Goal: Task Accomplishment & Management: Manage account settings

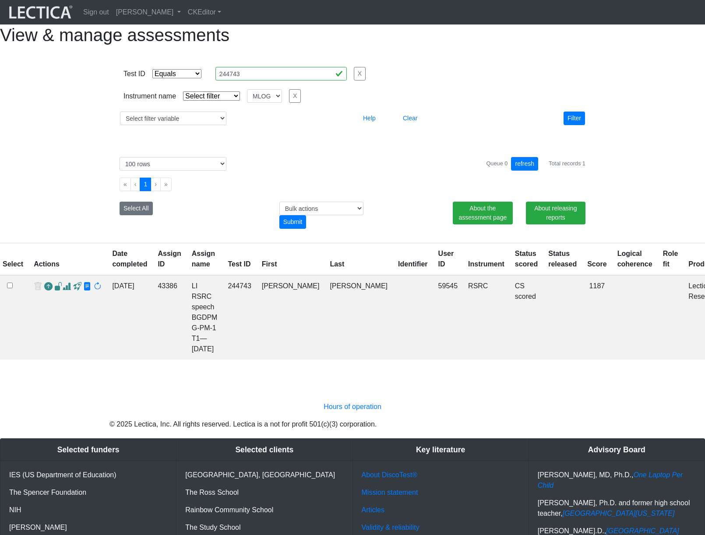
select select "equal"
select select
select select "MLOG"
select select "100"
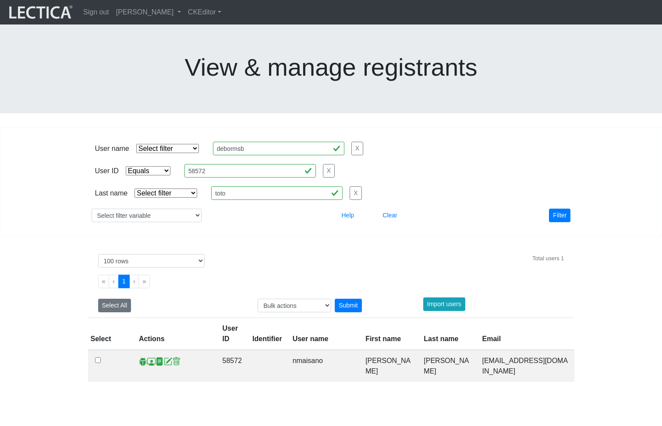
select select "equal"
select select "100"
click at [150, 357] on span at bounding box center [151, 361] width 8 height 9
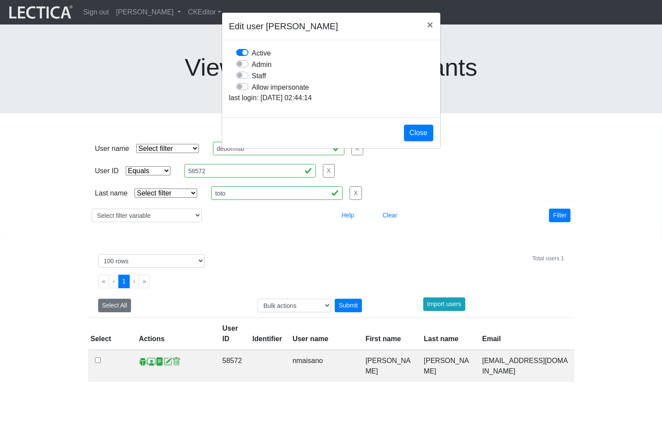
click at [252, 93] on label "Allow impersonate" at bounding box center [280, 86] width 57 height 11
click at [243, 90] on input "Allow impersonate" at bounding box center [239, 85] width 7 height 9
checkbox input "true"
click at [416, 141] on button "Close" at bounding box center [418, 133] width 29 height 17
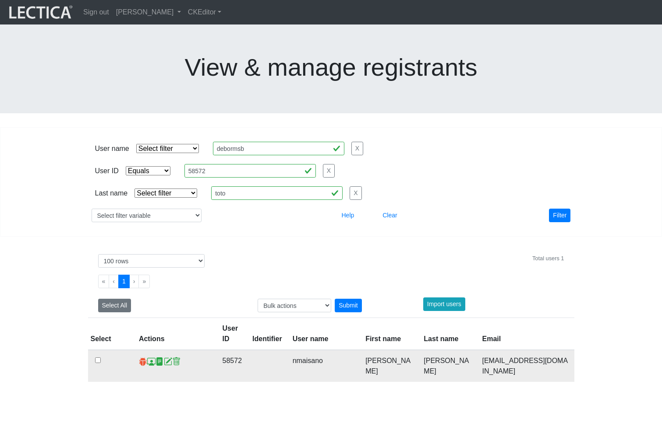
click at [141, 357] on span at bounding box center [143, 361] width 8 height 9
